Goal: Transaction & Acquisition: Obtain resource

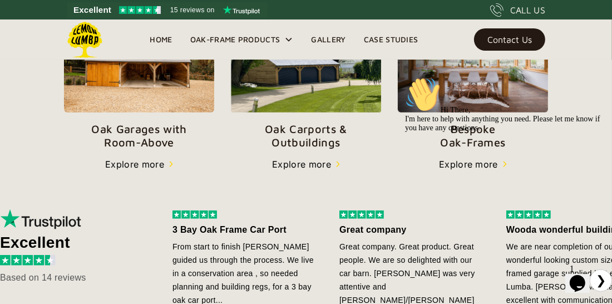
scroll to position [459, 0]
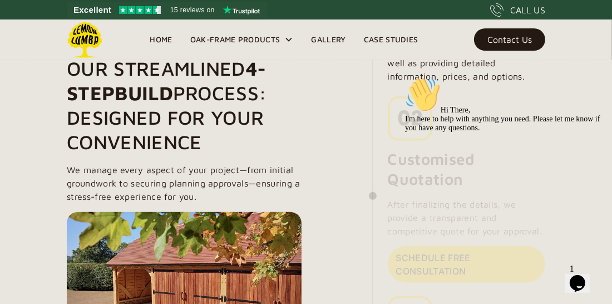
scroll to position [974, 0]
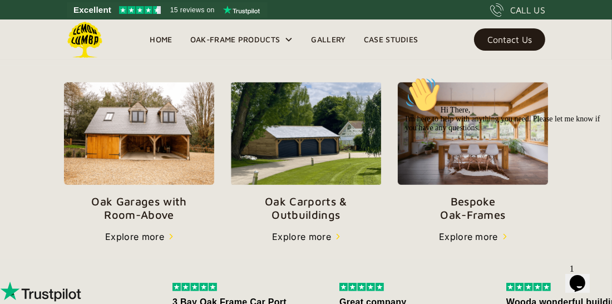
scroll to position [386, 0]
click at [303, 175] on img at bounding box center [306, 133] width 150 height 102
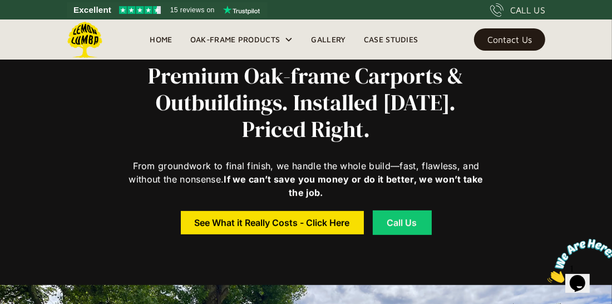
scroll to position [336, 0]
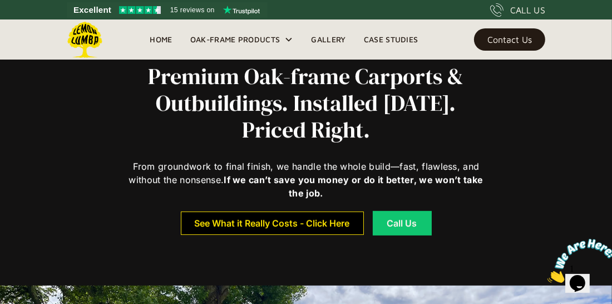
click at [238, 223] on div "See What it Really Costs - Click Here" at bounding box center [272, 223] width 155 height 8
